Goal: Task Accomplishment & Management: Use online tool/utility

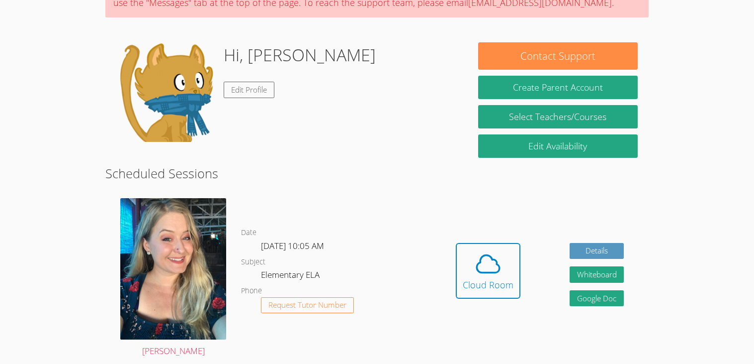
scroll to position [106, 0]
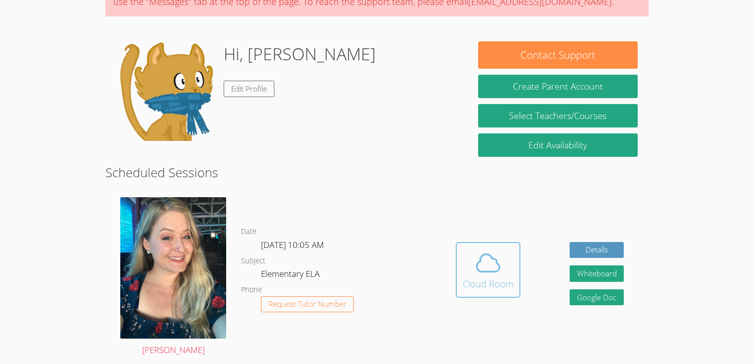
click at [497, 249] on icon at bounding box center [488, 263] width 28 height 28
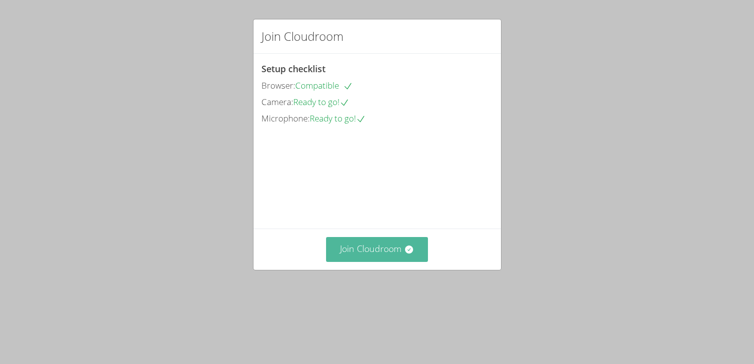
click at [396, 261] on button "Join Cloudroom" at bounding box center [377, 249] width 102 height 24
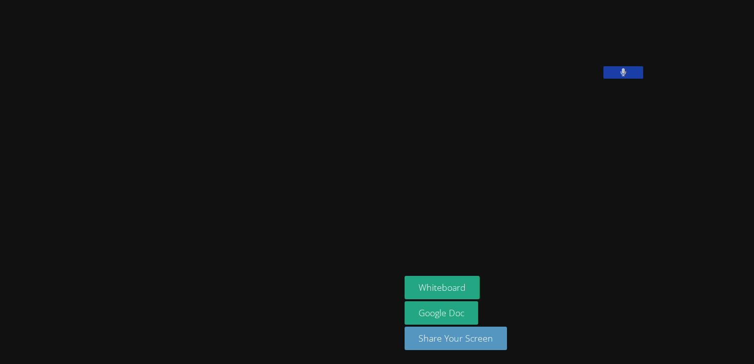
click at [405, 283] on button "Whiteboard" at bounding box center [442, 286] width 75 height 23
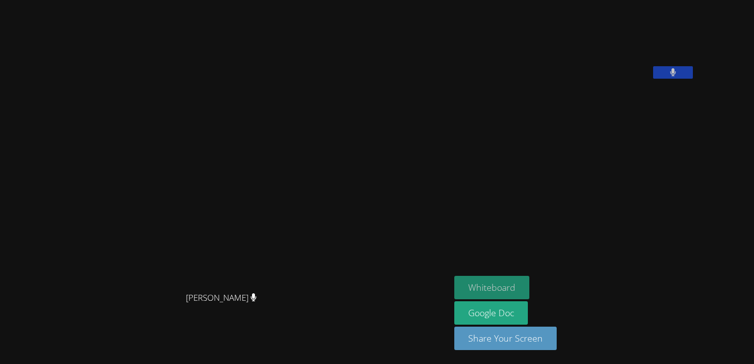
click at [523, 284] on button "Whiteboard" at bounding box center [492, 286] width 75 height 23
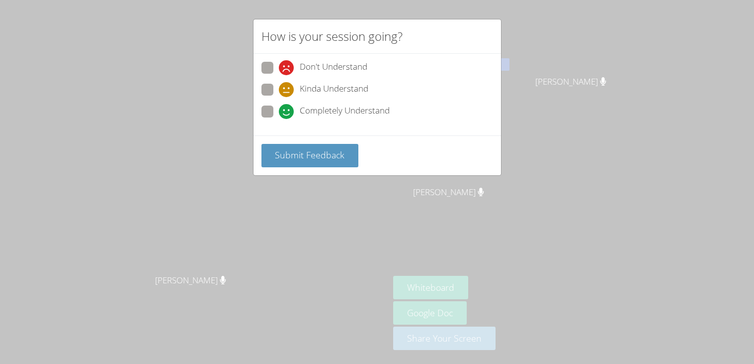
click at [279, 119] on span at bounding box center [279, 119] width 0 height 0
click at [279, 107] on input "Completely Understand" at bounding box center [283, 109] width 8 height 8
radio input "true"
click at [302, 149] on span "Submit Feedback" at bounding box center [310, 155] width 70 height 12
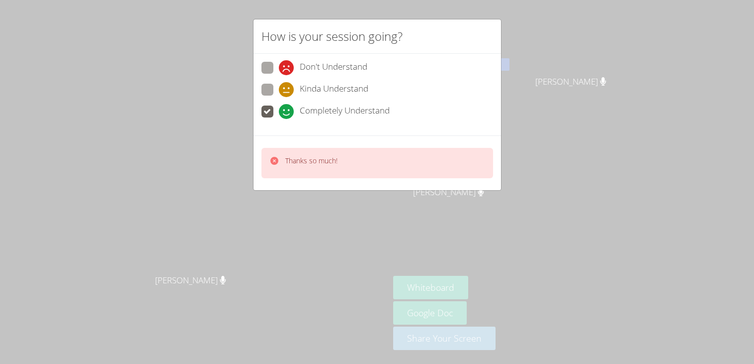
click at [353, 169] on div "Thanks so much!" at bounding box center [378, 163] width 232 height 30
